Goal: Task Accomplishment & Management: Manage account settings

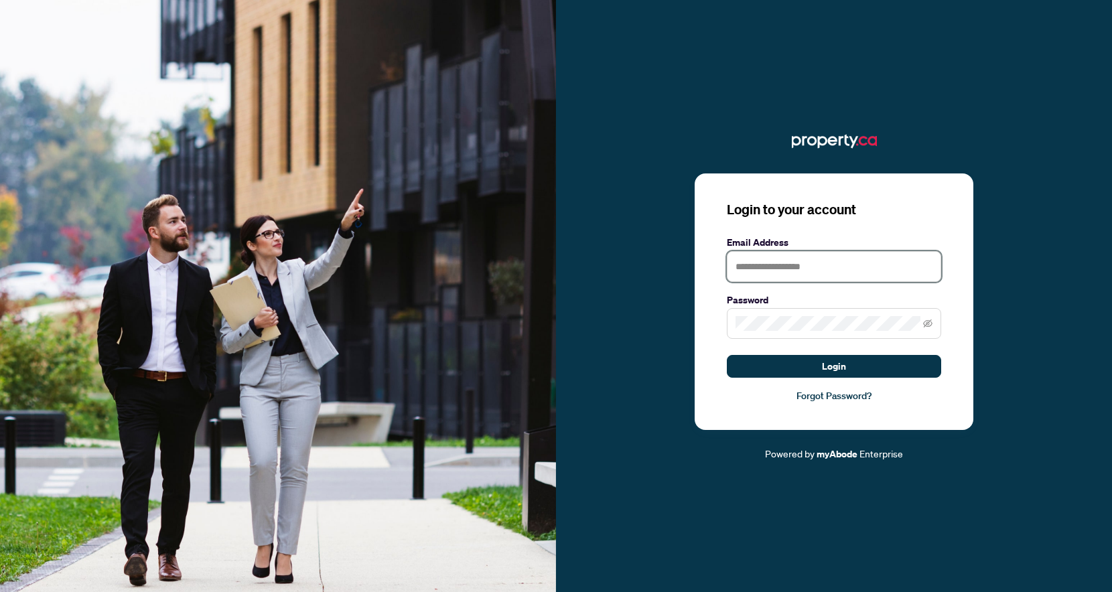
click at [798, 271] on input "text" at bounding box center [834, 266] width 214 height 31
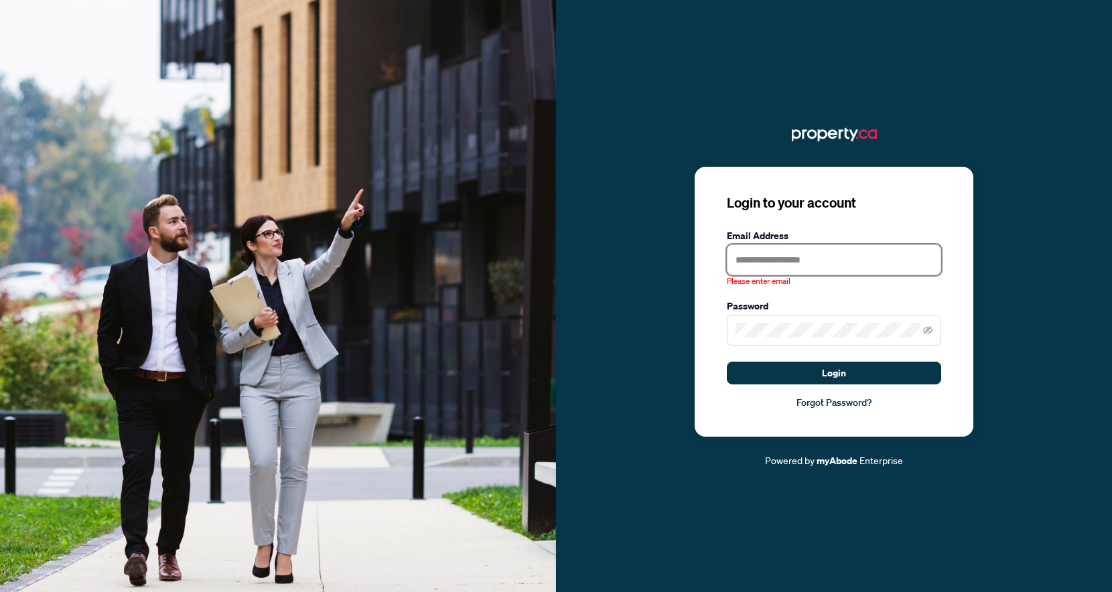
type input "**********"
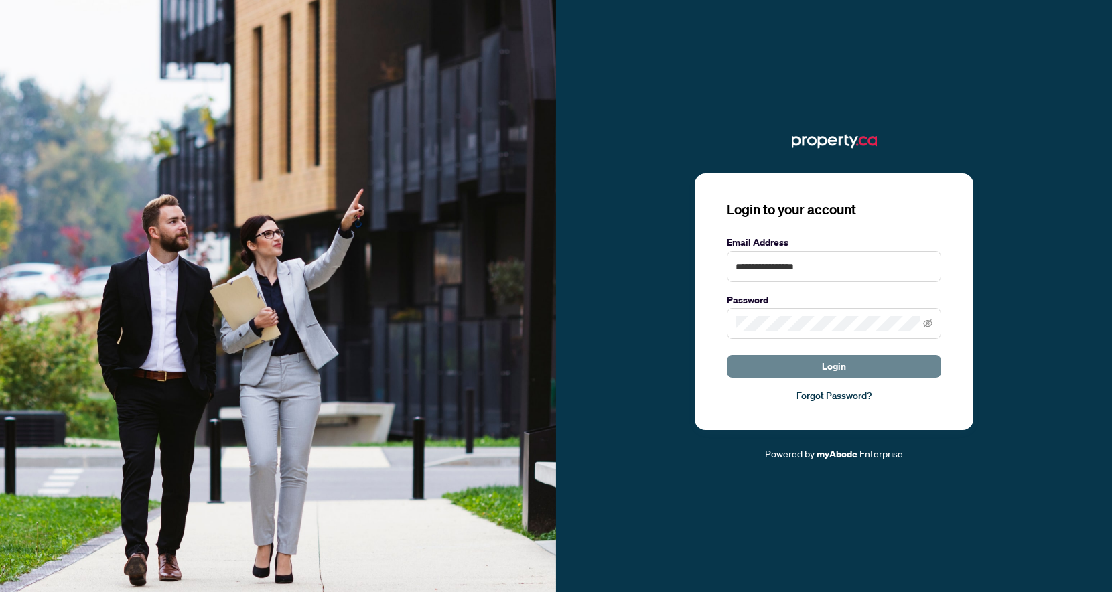
click at [831, 364] on span "Login" at bounding box center [834, 366] width 24 height 21
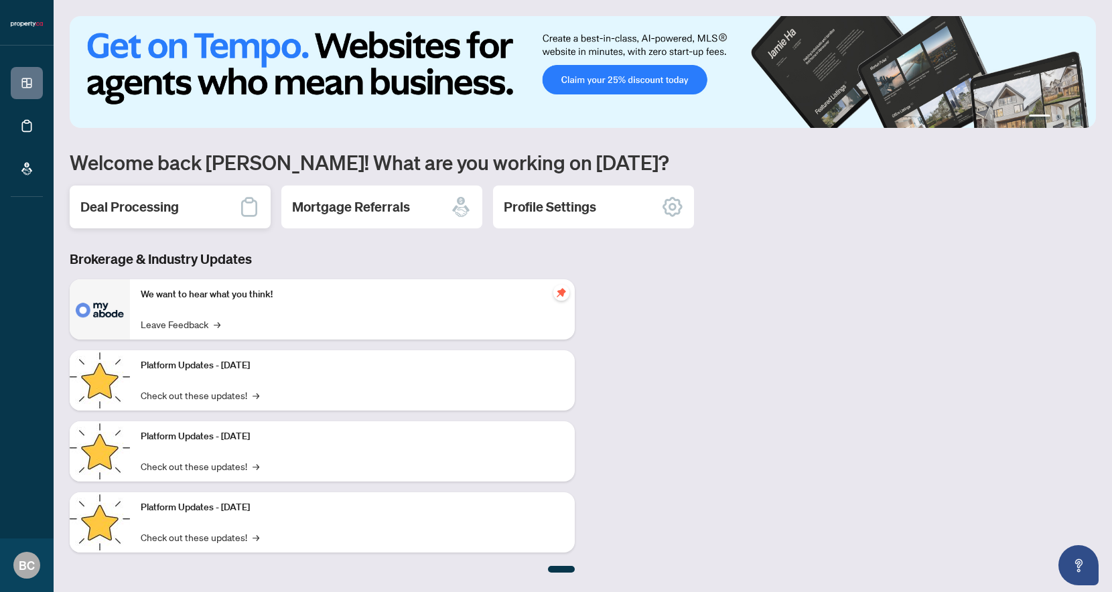
click at [182, 199] on div "Deal Processing" at bounding box center [170, 207] width 201 height 43
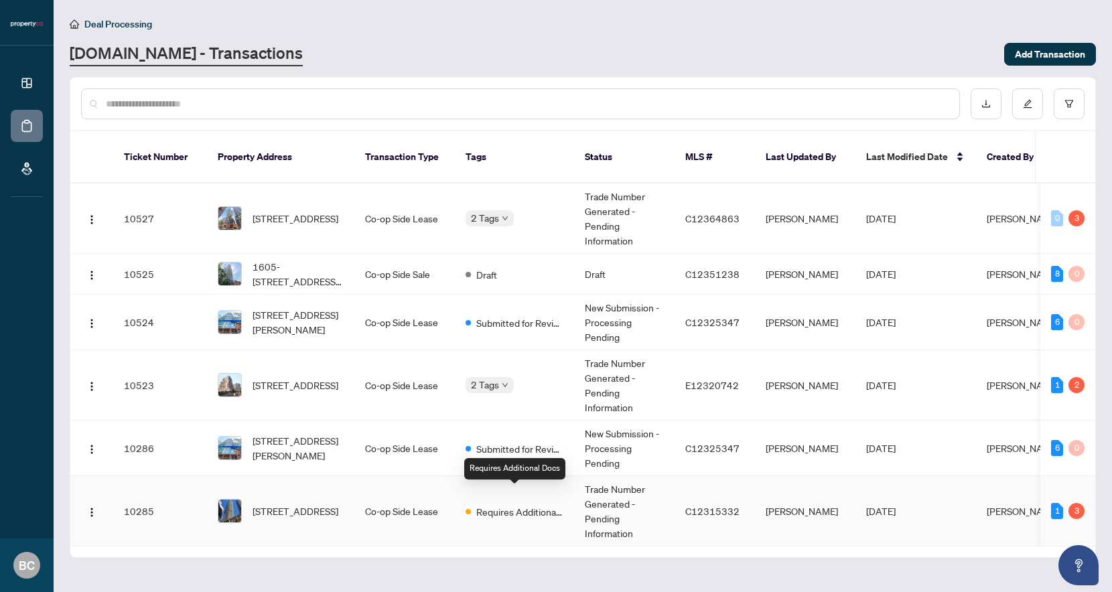
click at [490, 505] on span "Requires Additional Docs" at bounding box center [519, 512] width 87 height 15
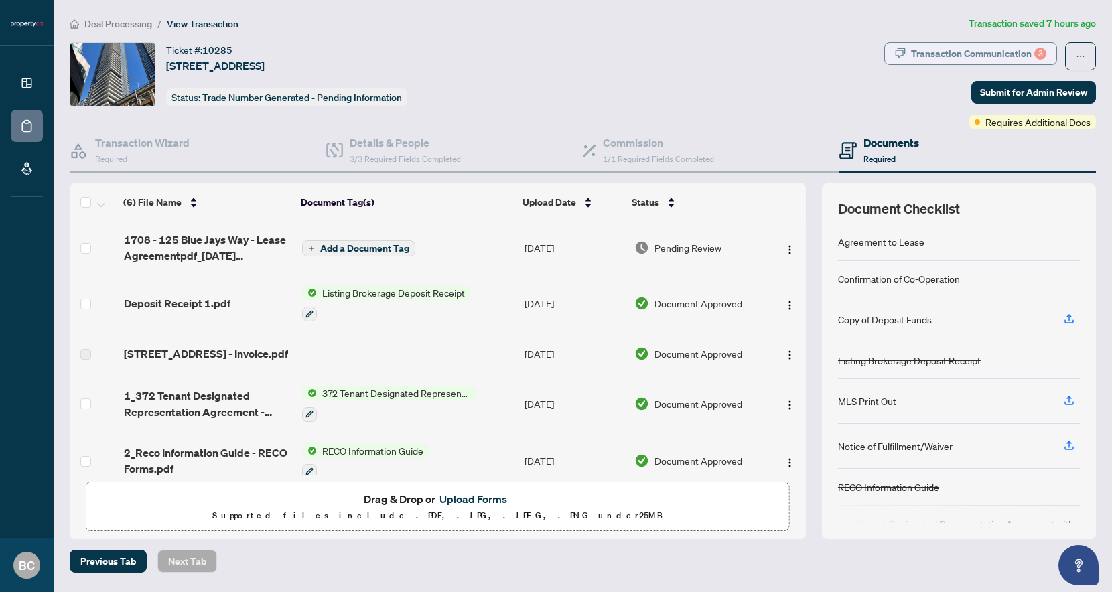
click at [952, 51] on div "Transaction Communication 3" at bounding box center [978, 53] width 135 height 21
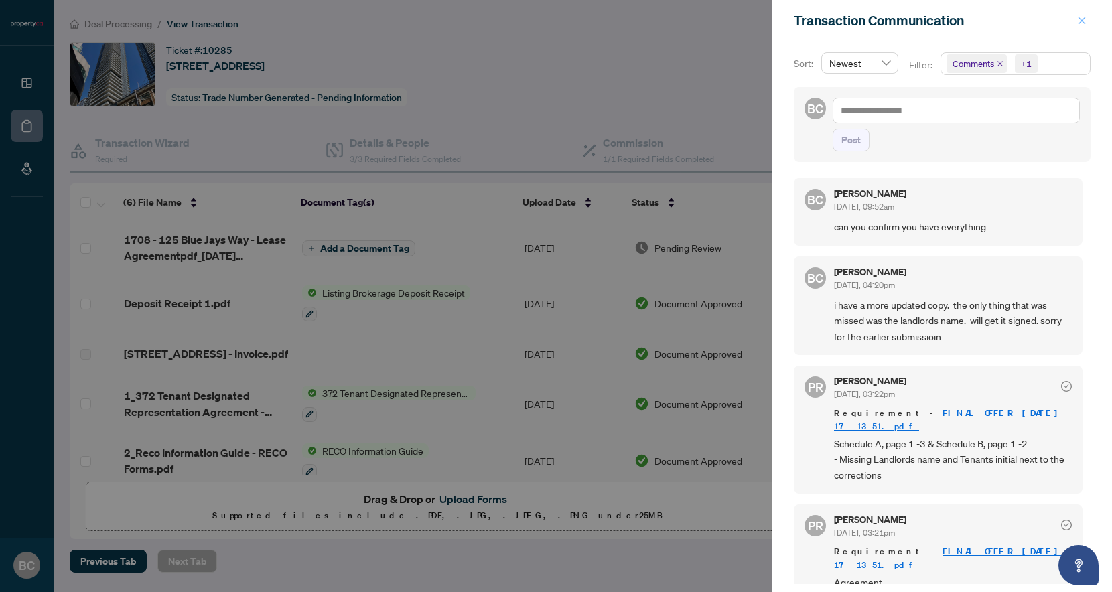
click at [1080, 24] on icon "close" at bounding box center [1082, 20] width 9 height 9
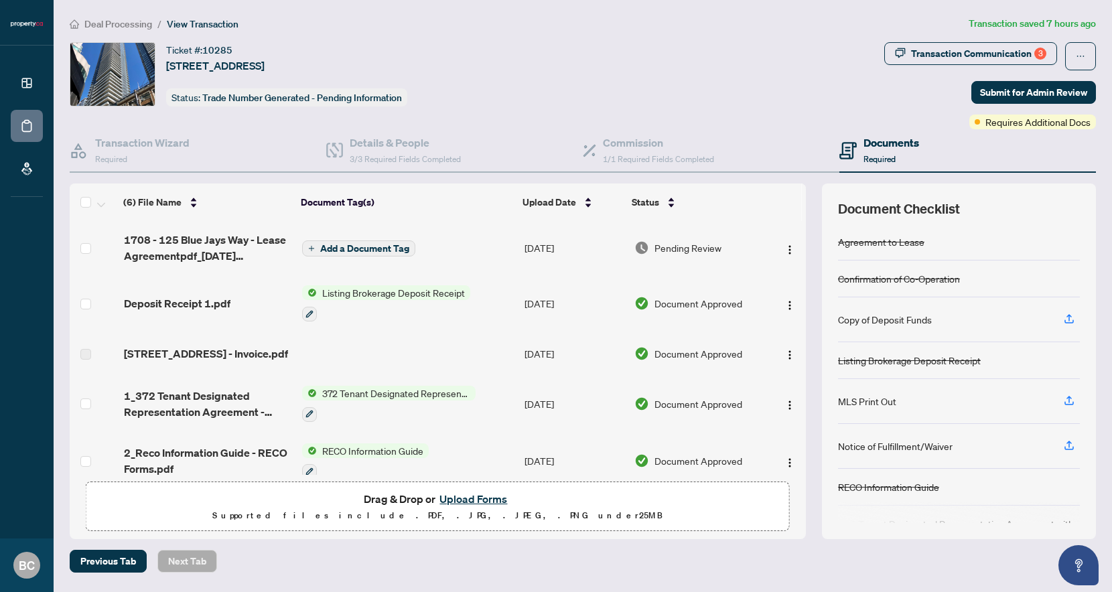
scroll to position [85, 0]
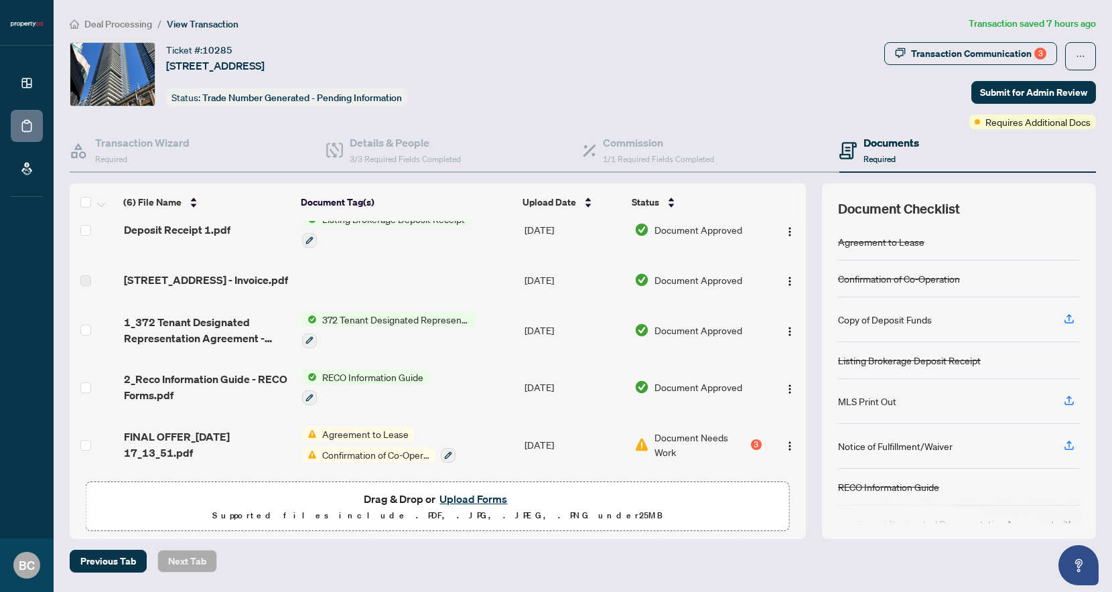
click at [735, 442] on span "Document Needs Work" at bounding box center [702, 444] width 94 height 29
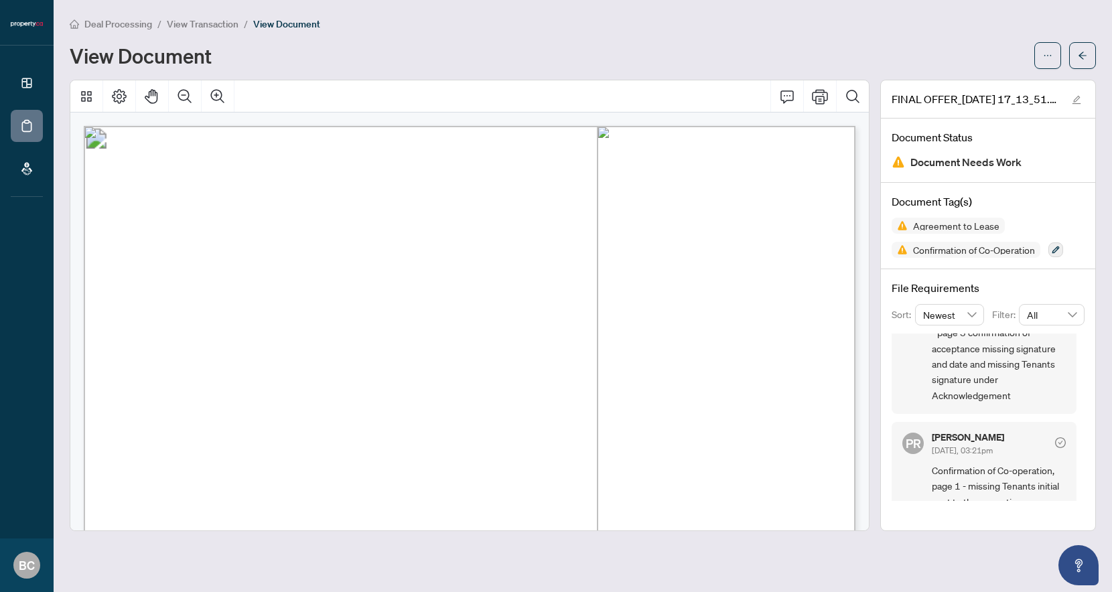
scroll to position [283, 0]
